Goal: Information Seeking & Learning: Learn about a topic

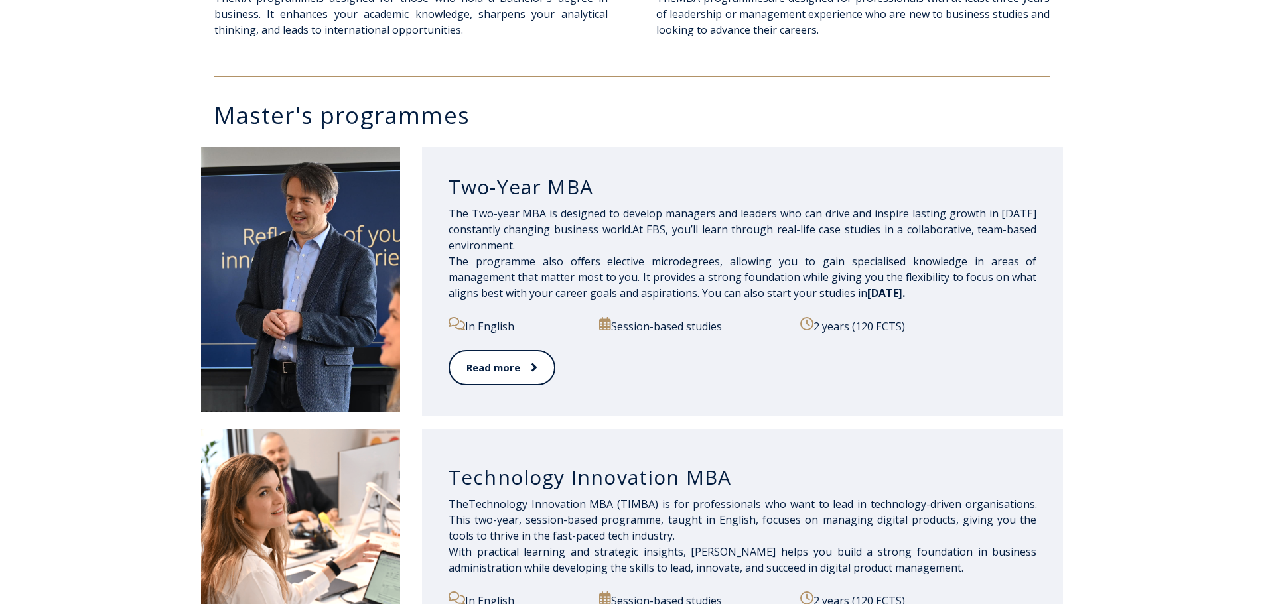
scroll to position [602, 0]
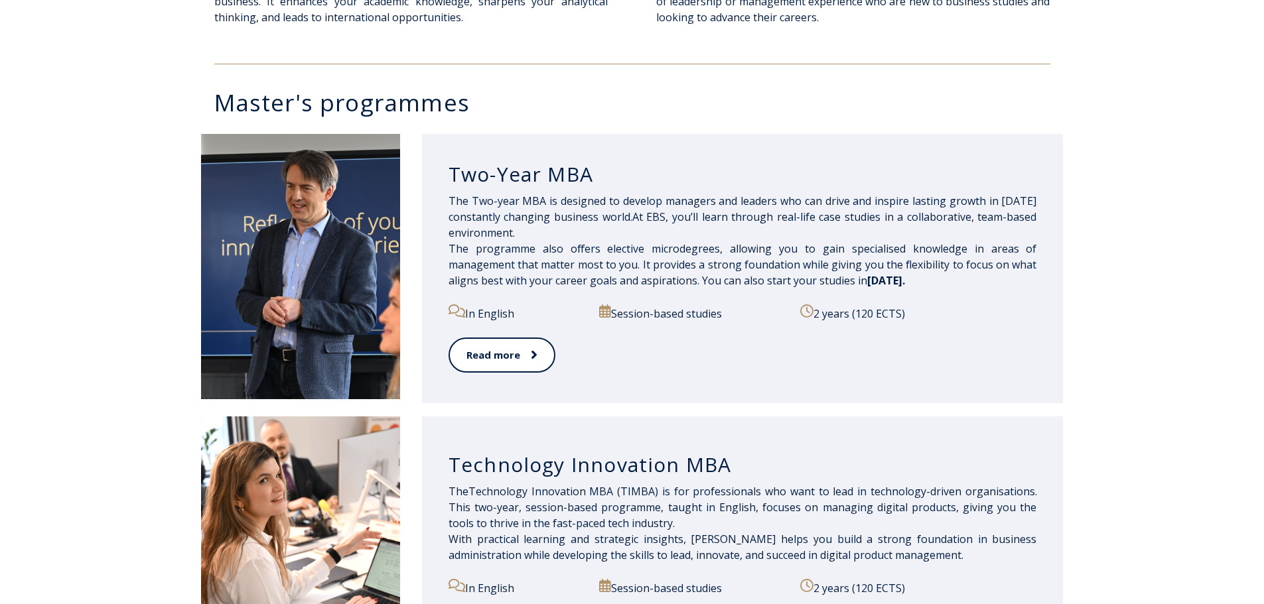
click at [475, 318] on p "In English" at bounding box center [516, 313] width 136 height 17
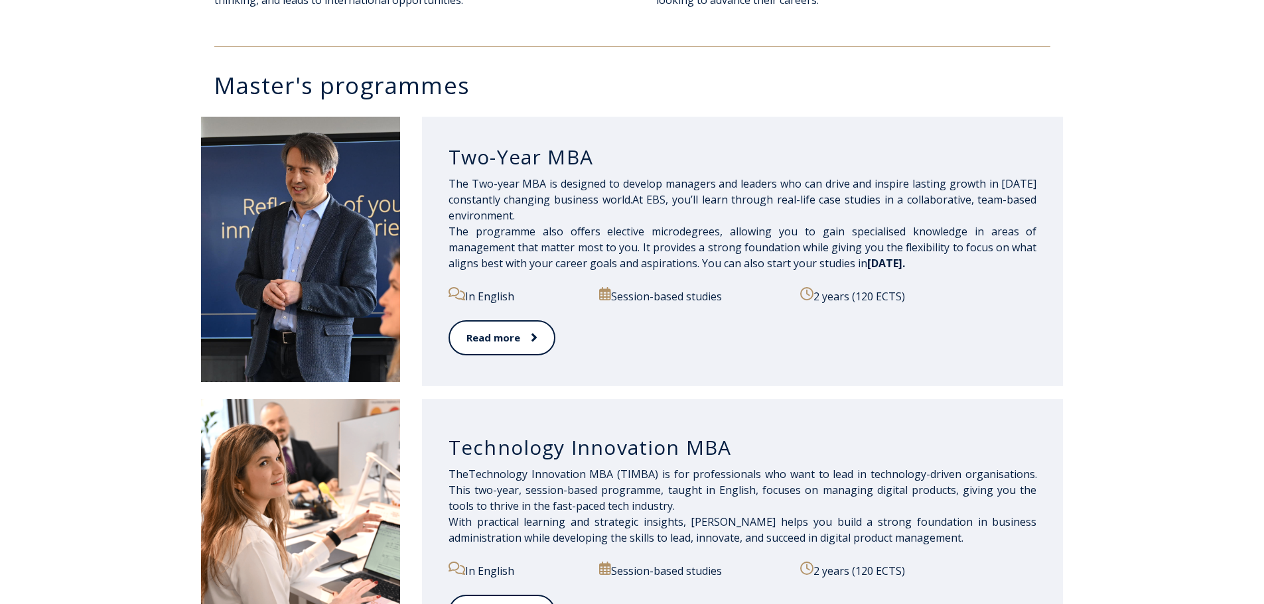
scroll to position [566, 0]
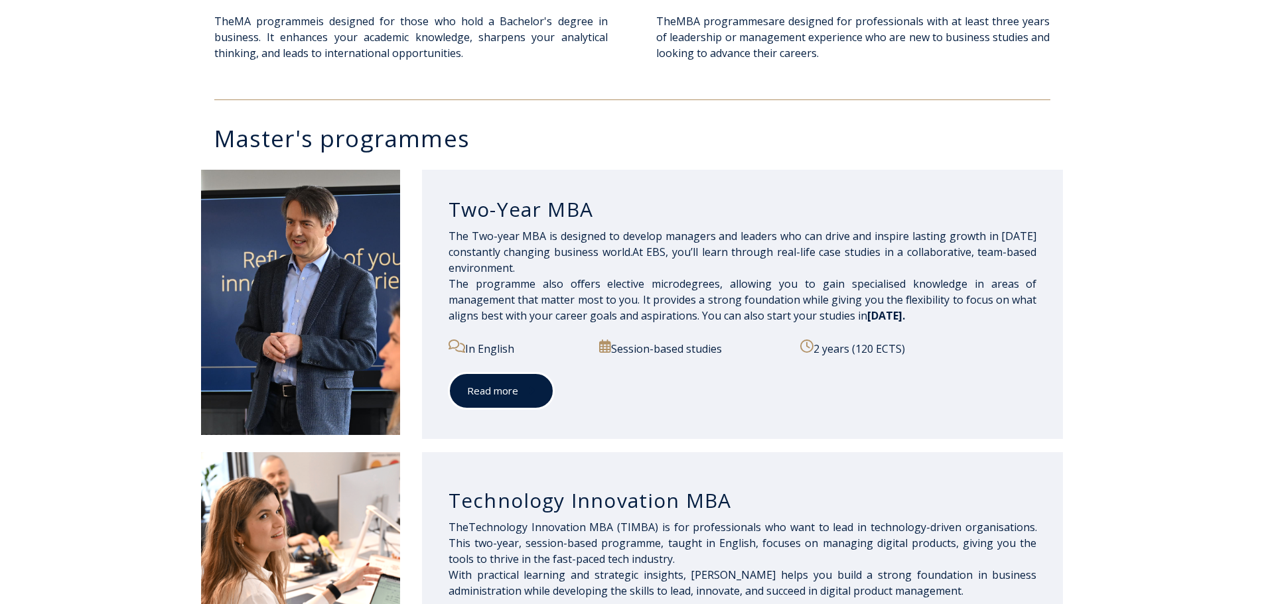
click at [520, 389] on span at bounding box center [526, 390] width 17 height 13
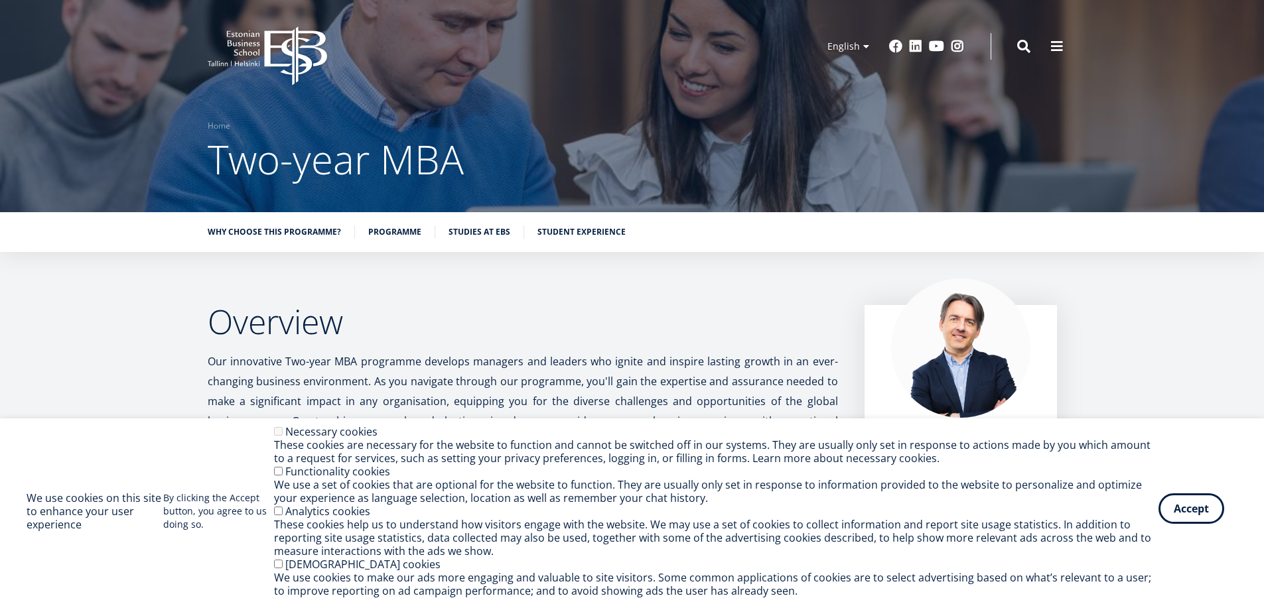
click at [1188, 521] on button "Accept" at bounding box center [1191, 509] width 66 height 31
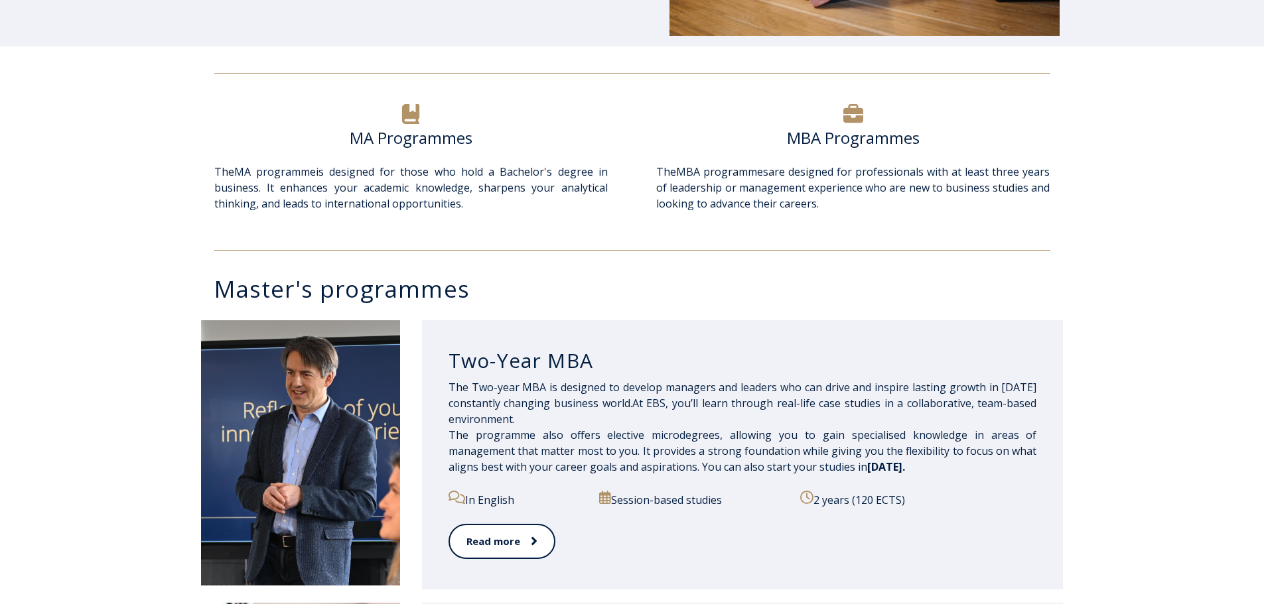
scroll to position [362, 0]
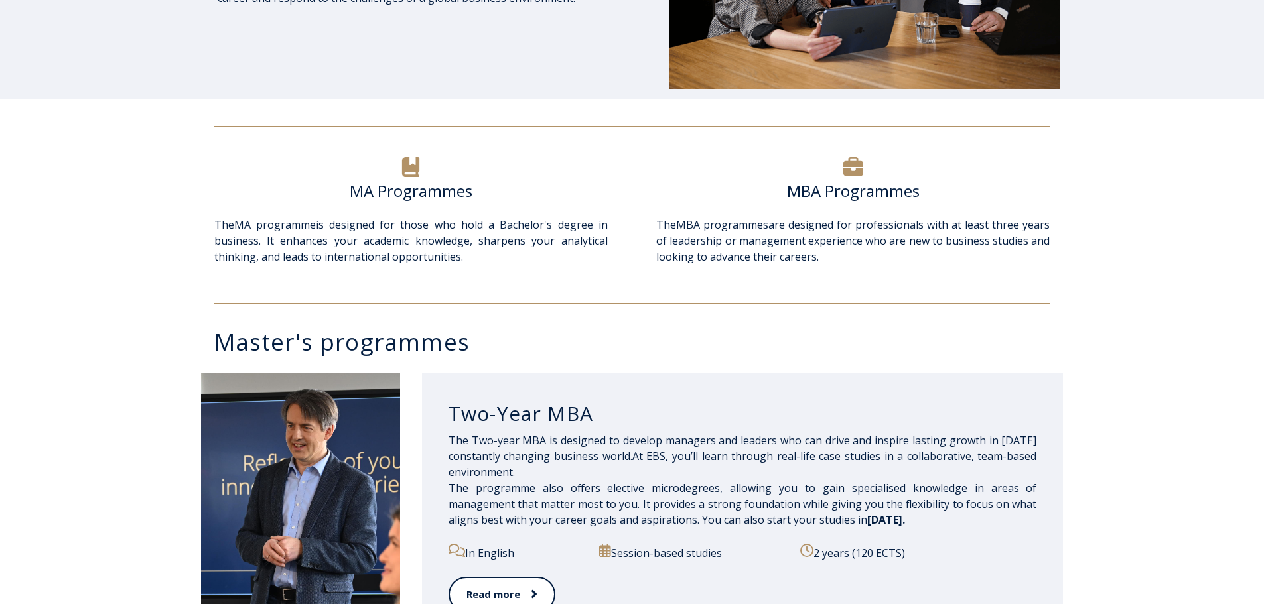
click at [409, 183] on h6 "MA Programmes" at bounding box center [410, 191] width 393 height 20
click at [407, 167] on icon at bounding box center [410, 167] width 17 height 20
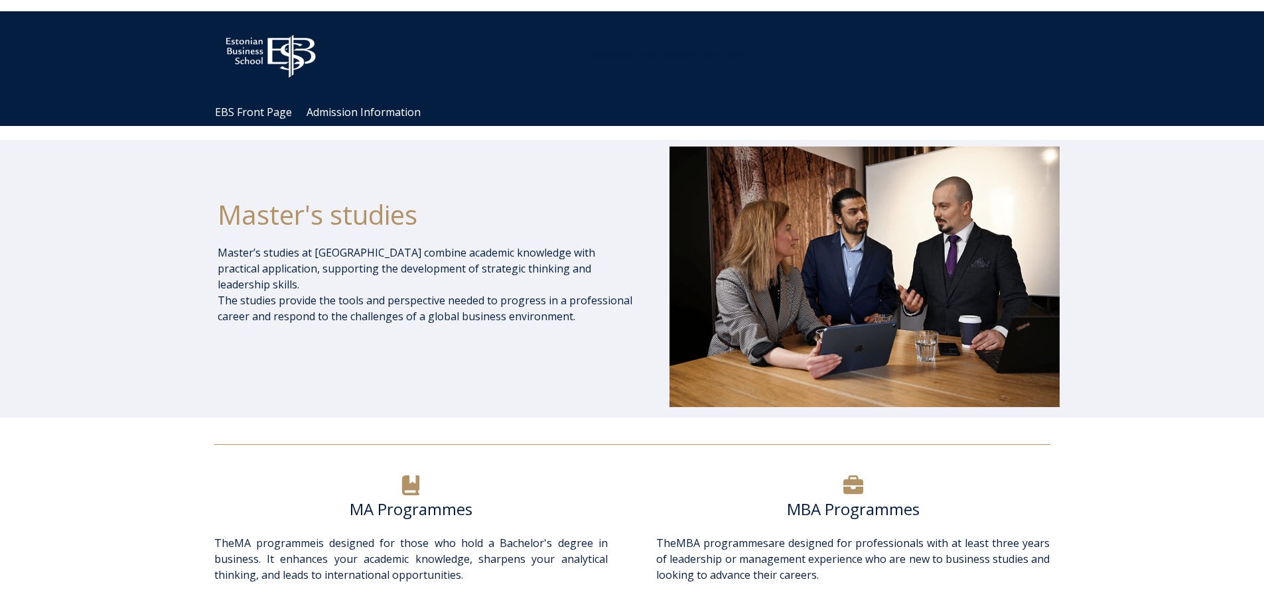
scroll to position [0, 0]
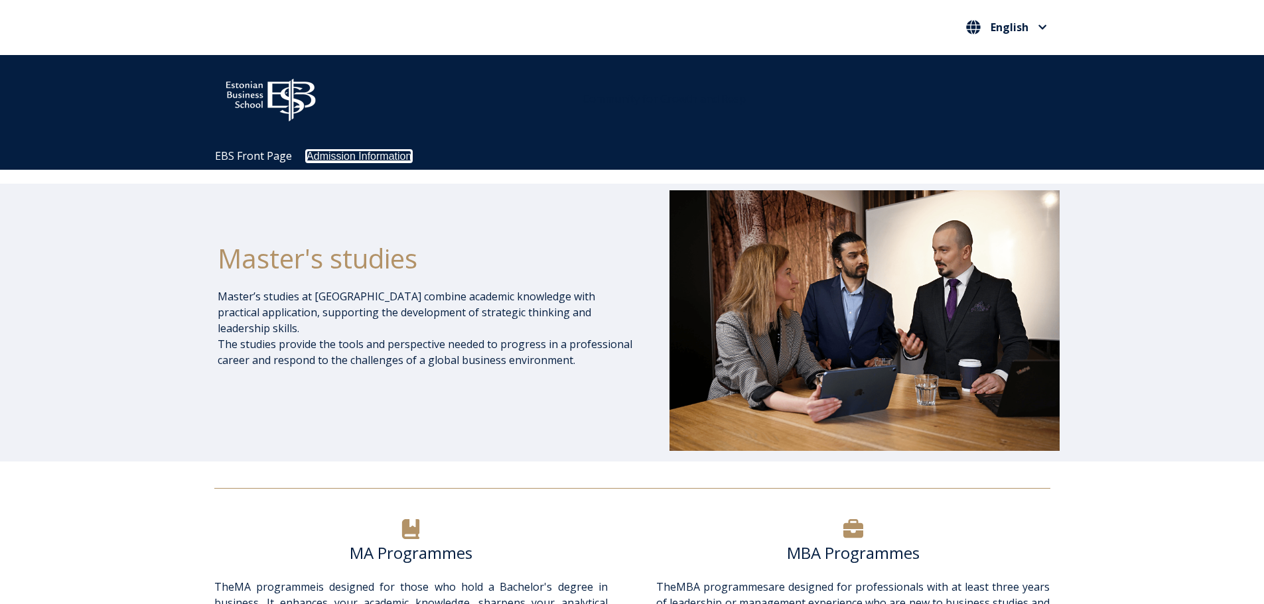
click at [323, 155] on link "Admission Information" at bounding box center [359, 156] width 105 height 11
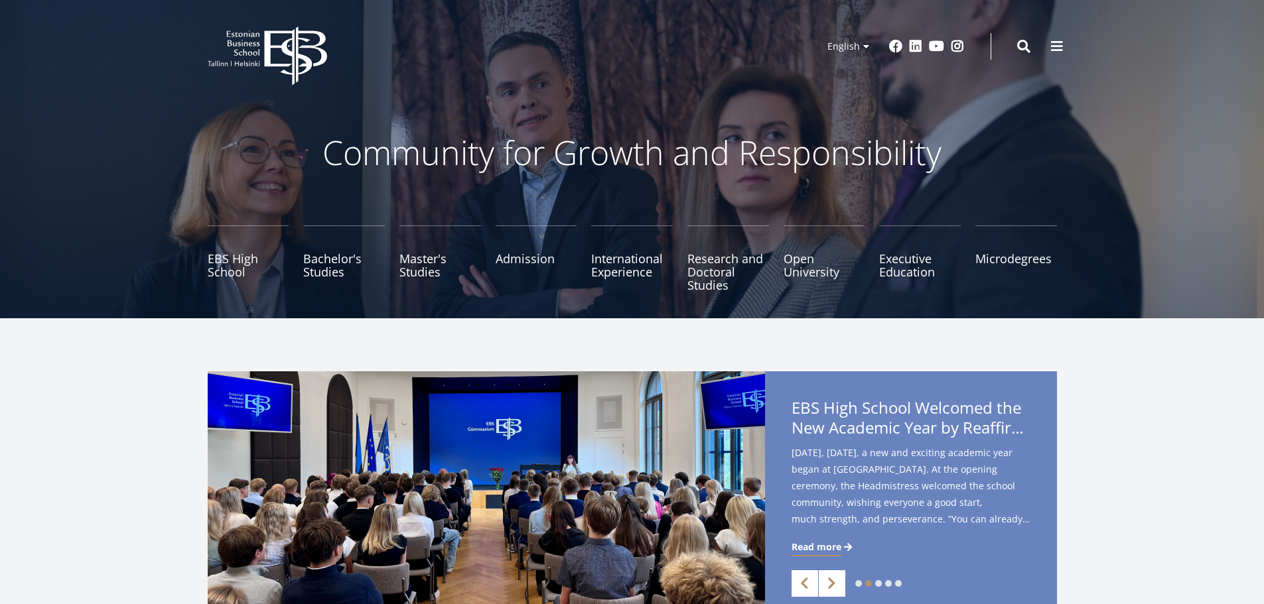
click at [386, 263] on ul "EBS High School Bachelor's Studies Master's Studies Admission International Exp…" at bounding box center [625, 266] width 864 height 80
click at [427, 264] on link "Master's Studies" at bounding box center [440, 259] width 82 height 66
